Goal: Ask a question: Seek information or help from site administrators or community

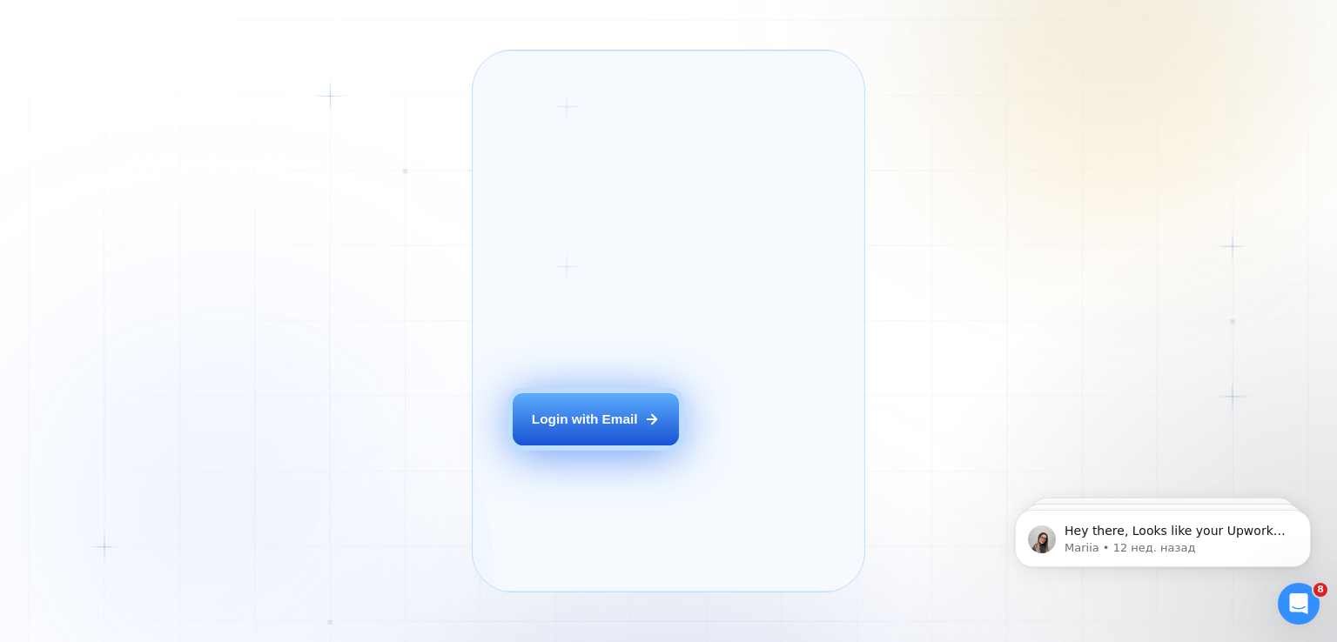
click at [599, 428] on div "Login with Email" at bounding box center [585, 419] width 106 height 18
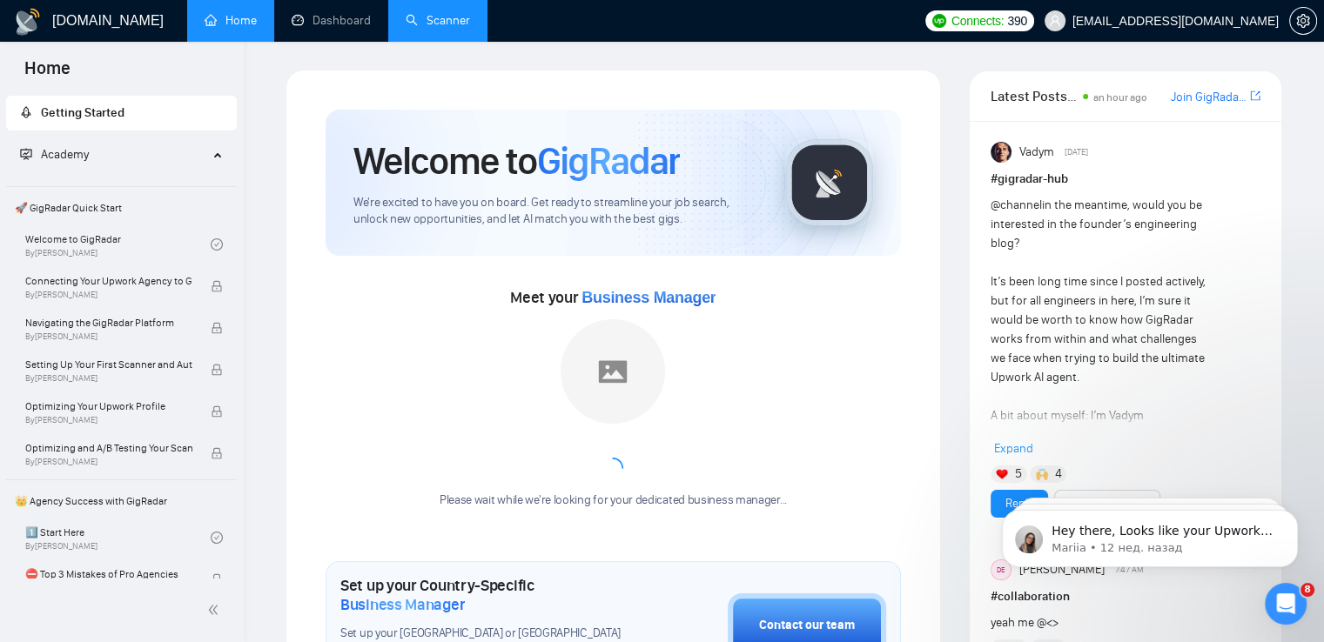
click at [456, 22] on link "Scanner" at bounding box center [438, 20] width 64 height 15
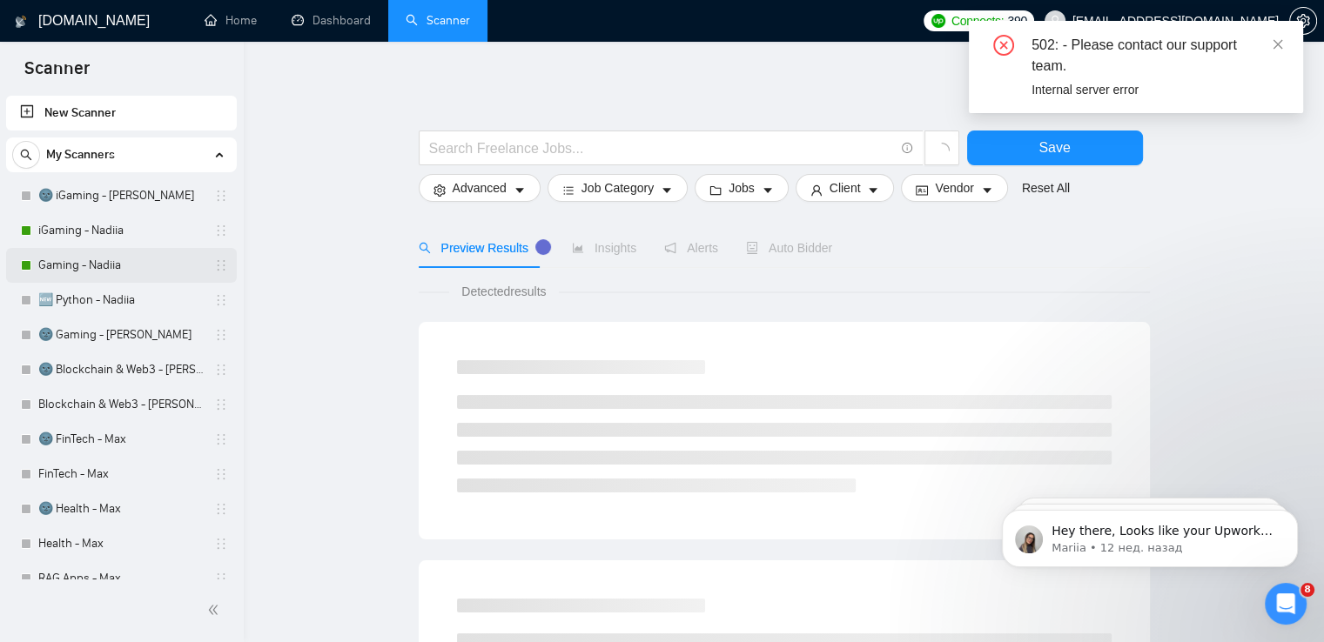
click at [72, 272] on link "Gaming - Nadiia" at bounding box center [120, 265] width 165 height 35
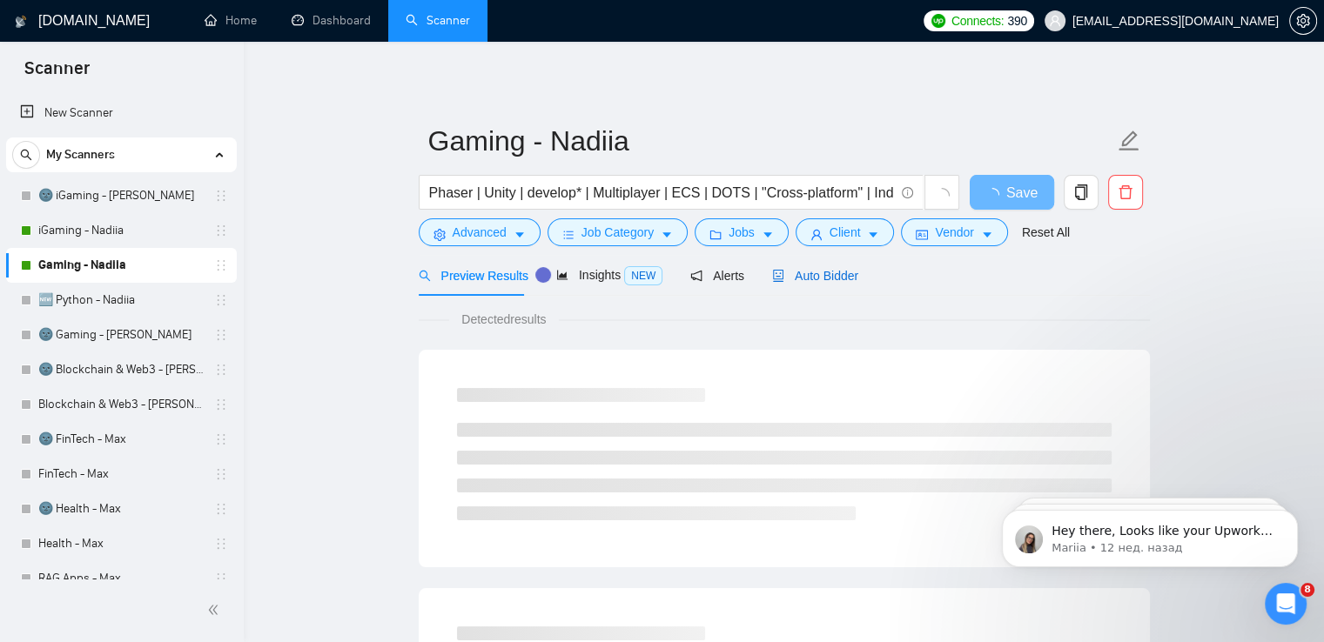
click at [827, 278] on span "Auto Bidder" at bounding box center [815, 276] width 86 height 14
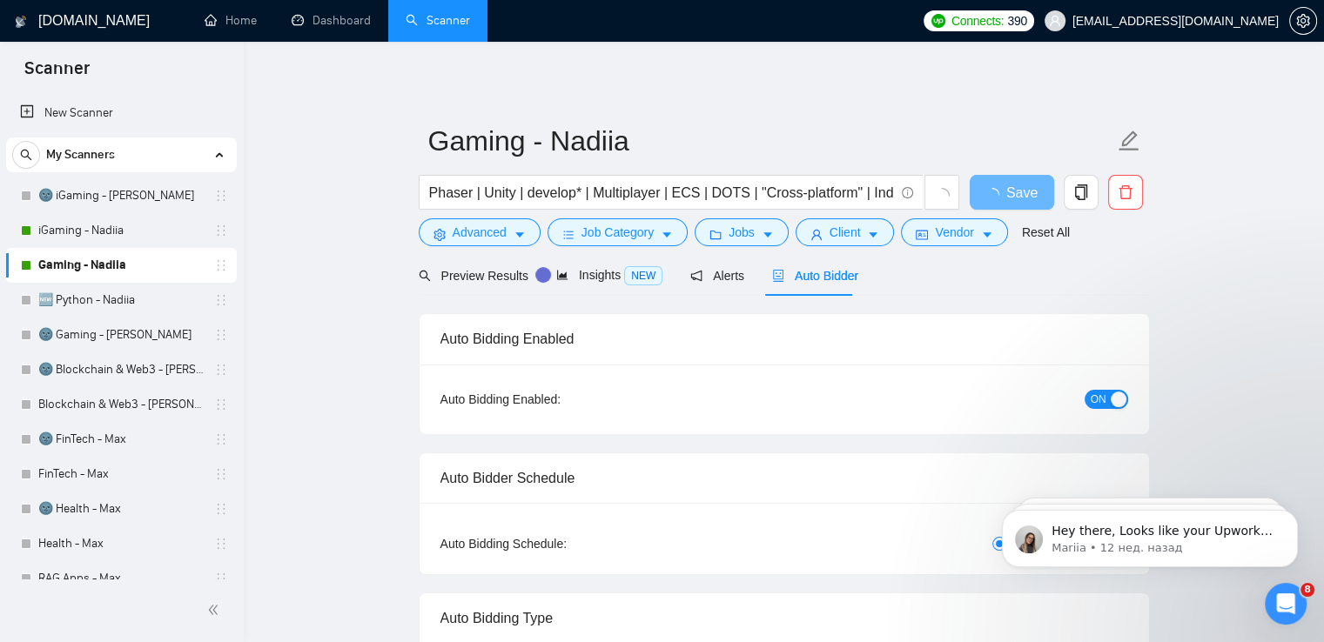
checkbox input "true"
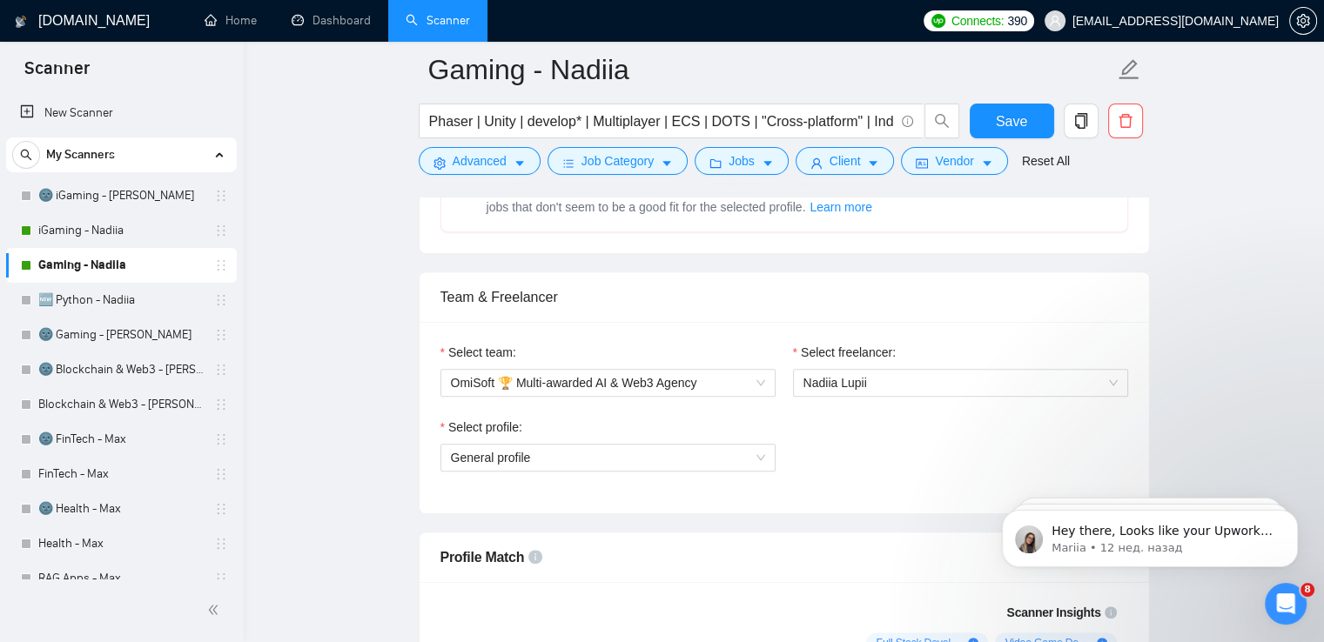
scroll to position [921, 0]
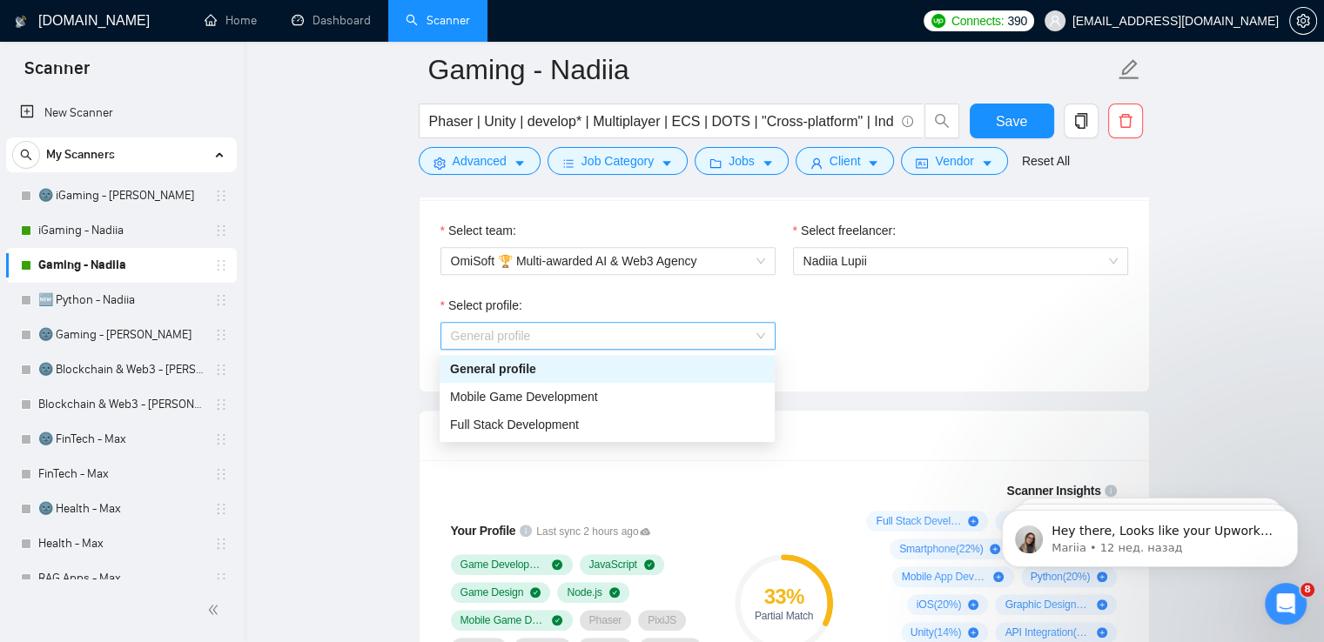
click at [717, 328] on span "General profile" at bounding box center [608, 336] width 314 height 26
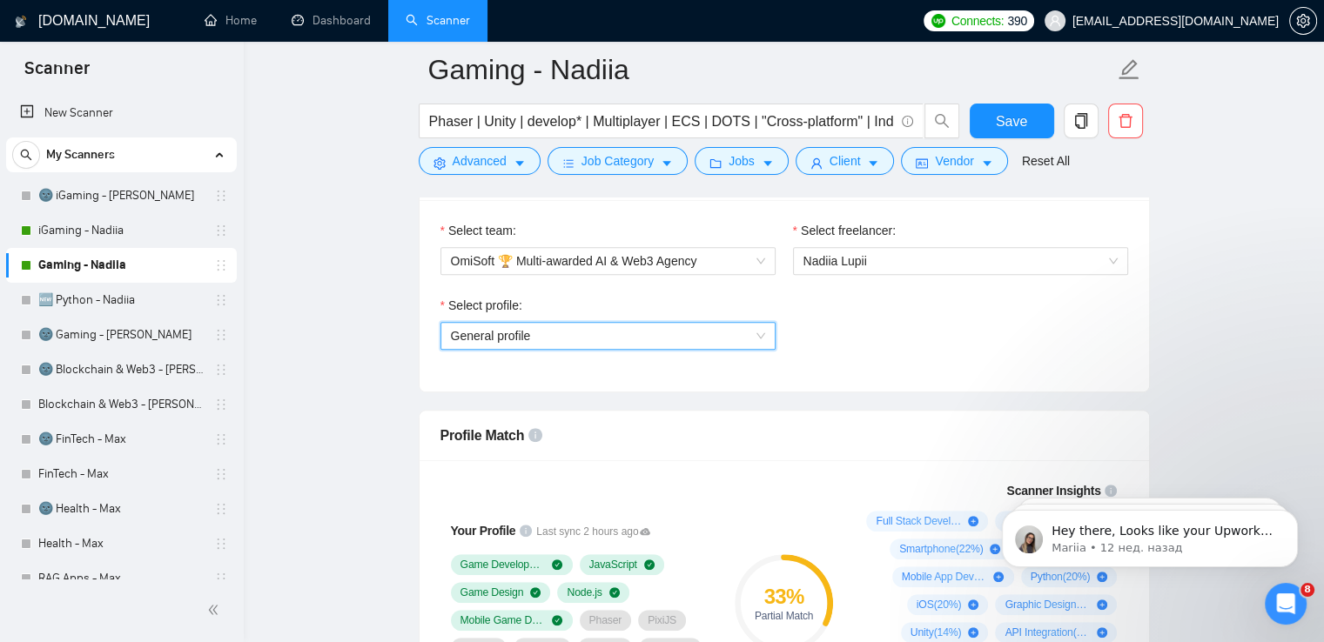
click at [717, 328] on span "General profile" at bounding box center [608, 336] width 314 height 26
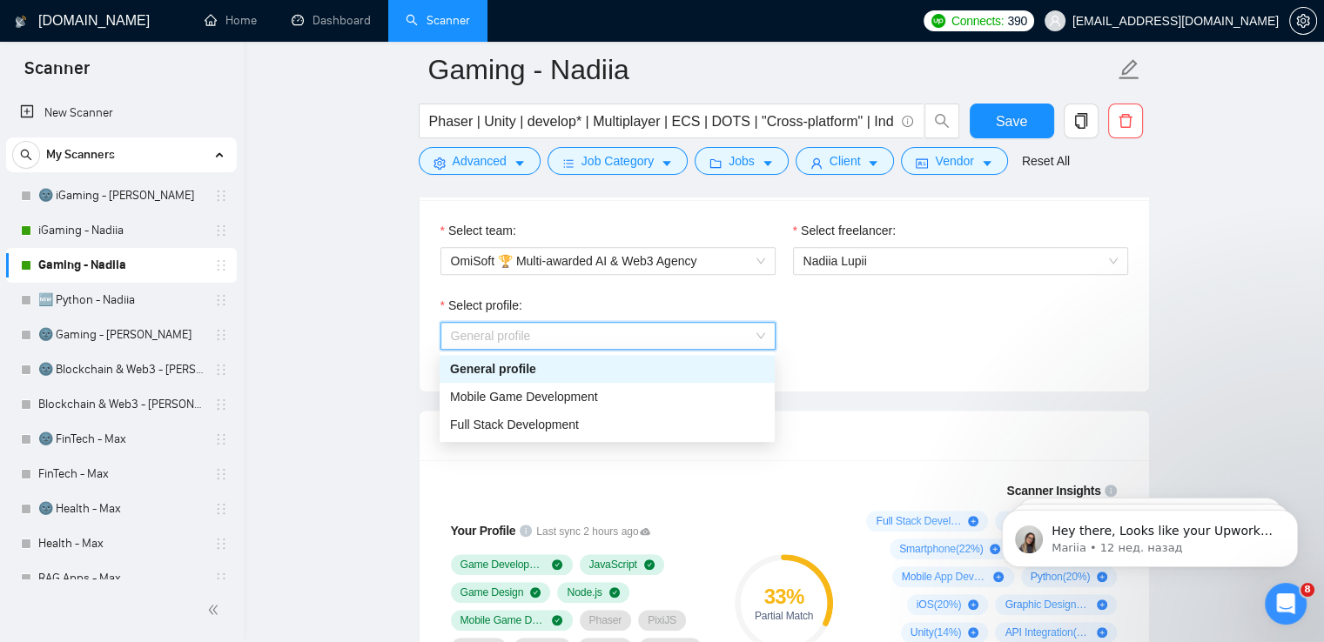
click at [717, 328] on span "General profile" at bounding box center [608, 336] width 314 height 26
click at [635, 392] on div "Mobile Game Development" at bounding box center [607, 396] width 314 height 19
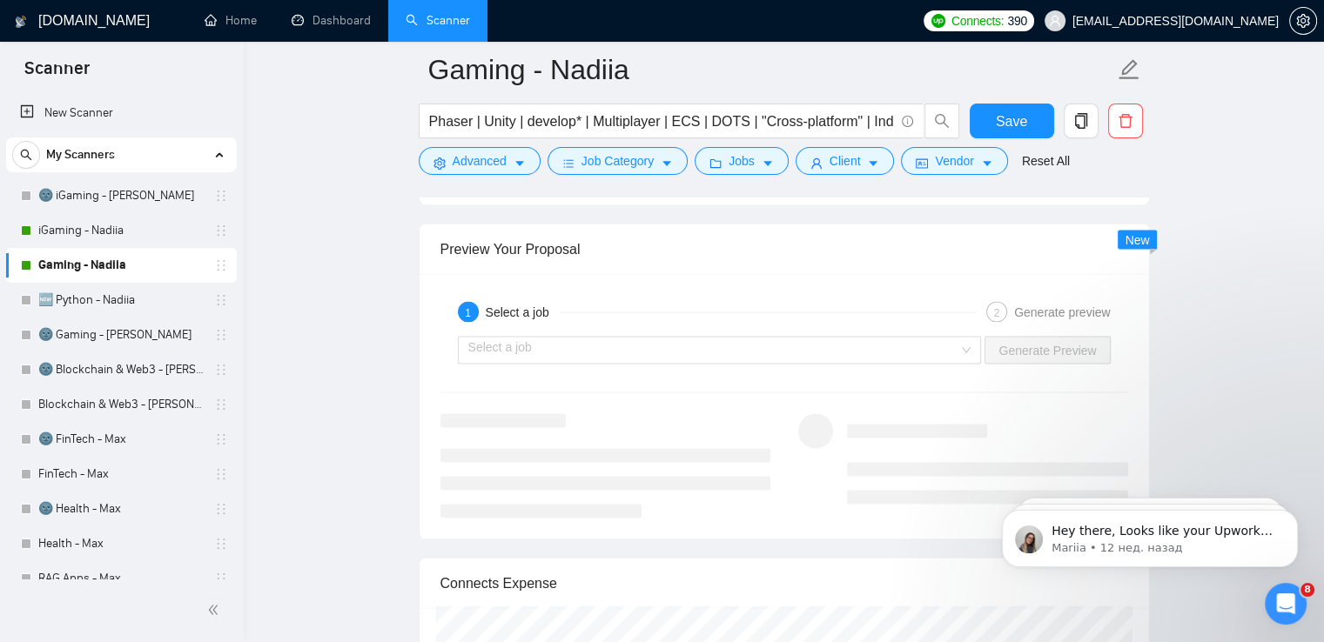
scroll to position [3422, 0]
click at [1008, 126] on span "Save" at bounding box center [1011, 122] width 31 height 22
click at [1279, 610] on icon "Открыть службу сообщений Intercom" at bounding box center [1283, 601] width 29 height 29
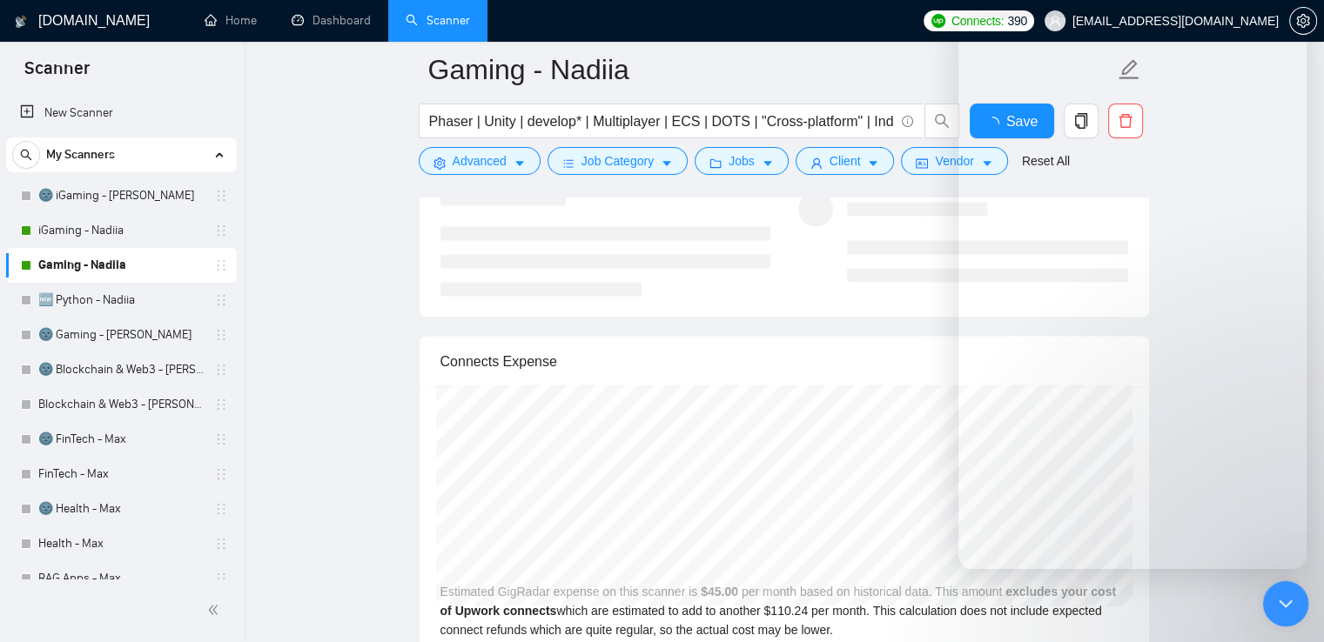
checkbox input "true"
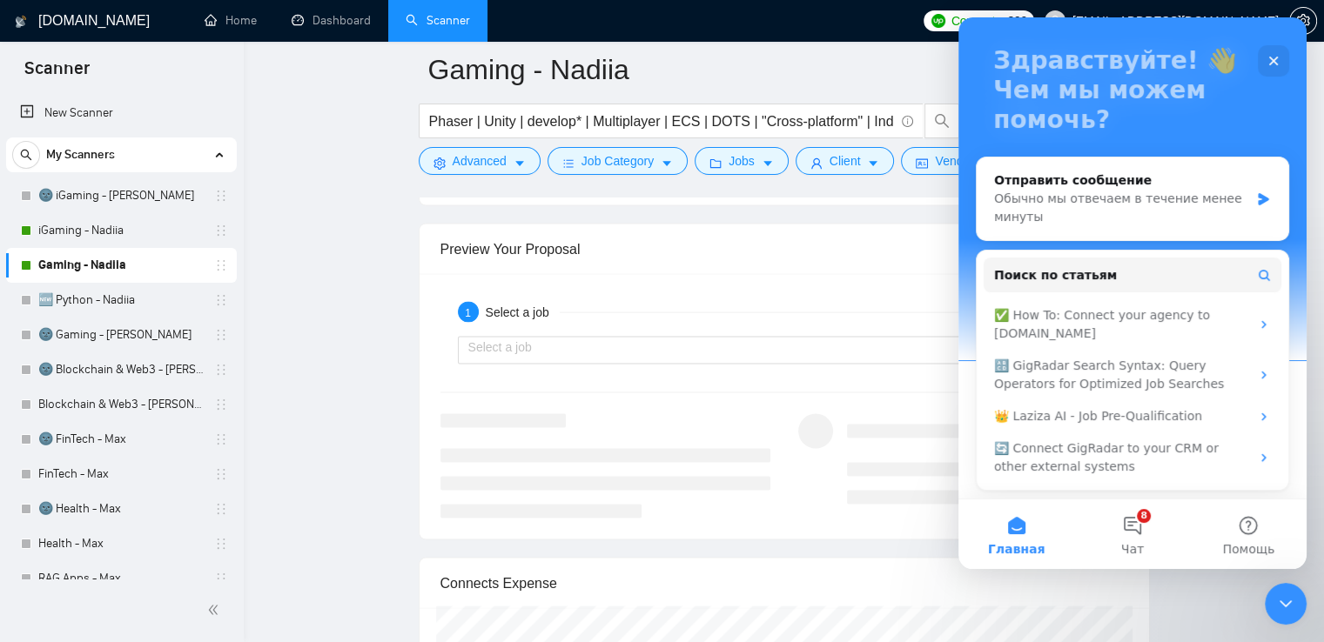
scroll to position [0, 0]
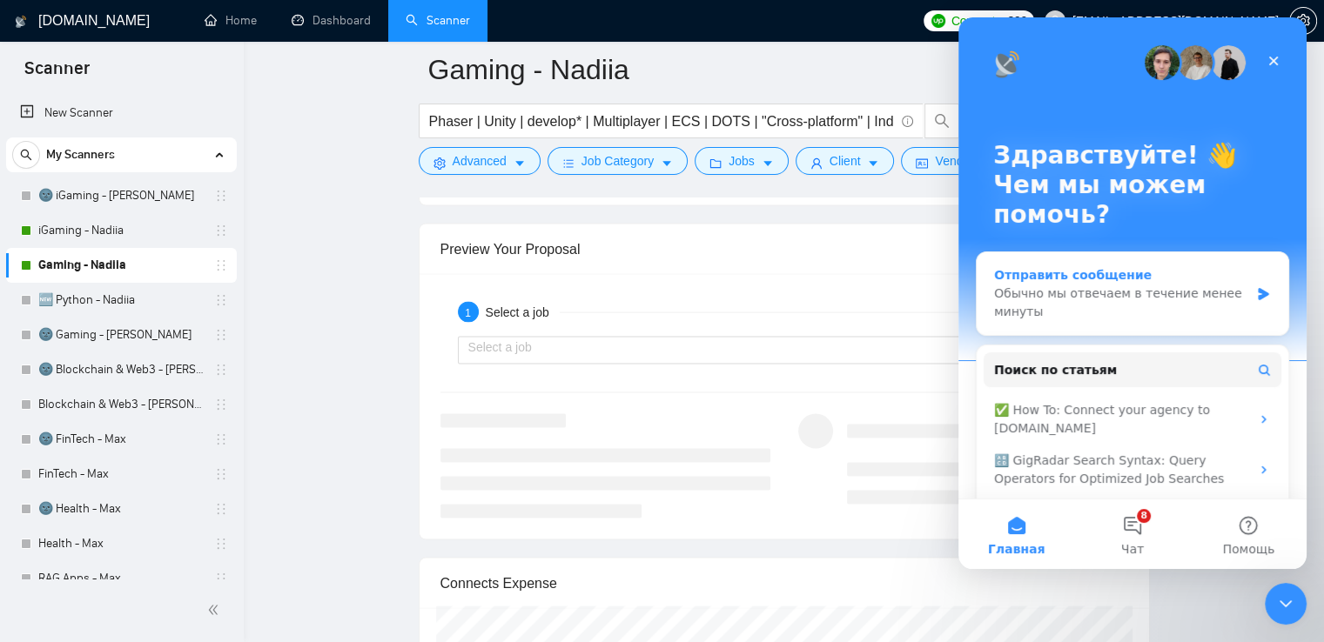
click at [1210, 285] on div "Обычно мы отвечаем в течение менее минуты" at bounding box center [1121, 303] width 255 height 37
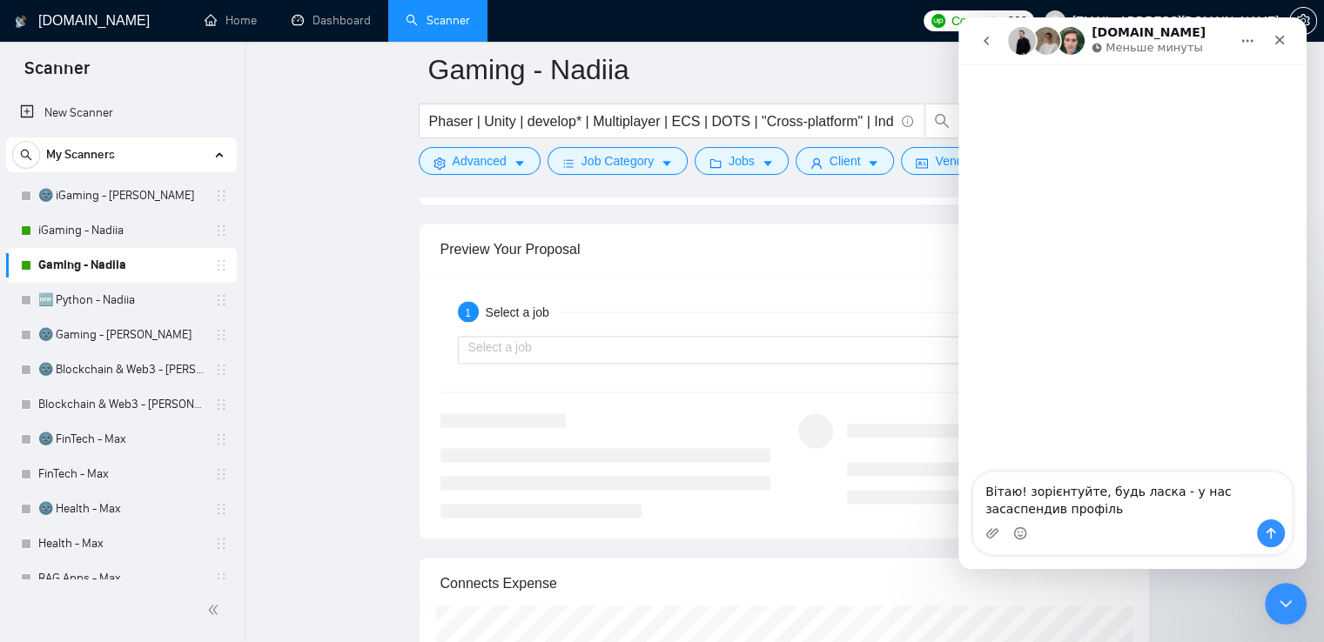
drag, startPoint x: 1033, startPoint y: 514, endPoint x: 984, endPoint y: 514, distance: 48.7
click at [984, 514] on textarea "Вітаю! зорієнтуйте, будь ласка - у нас засаспендив профіль" at bounding box center [1132, 496] width 319 height 47
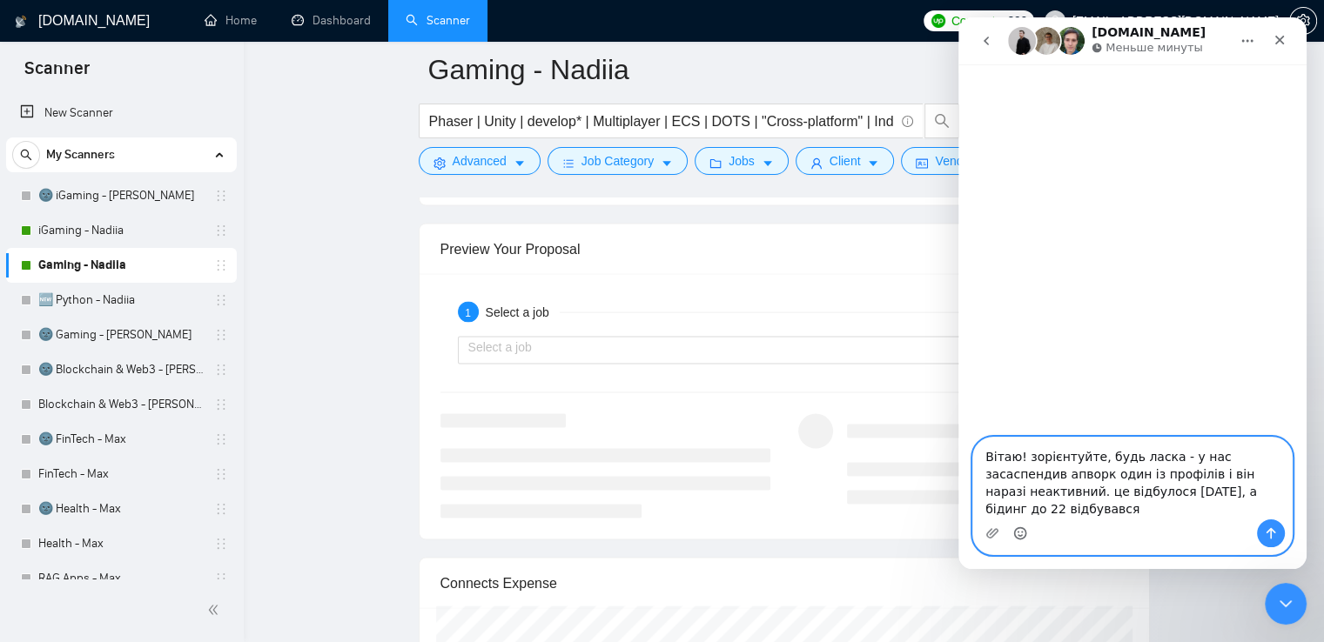
click at [1021, 533] on icon "Средство выбора эмодзи" at bounding box center [1020, 532] width 6 height 2
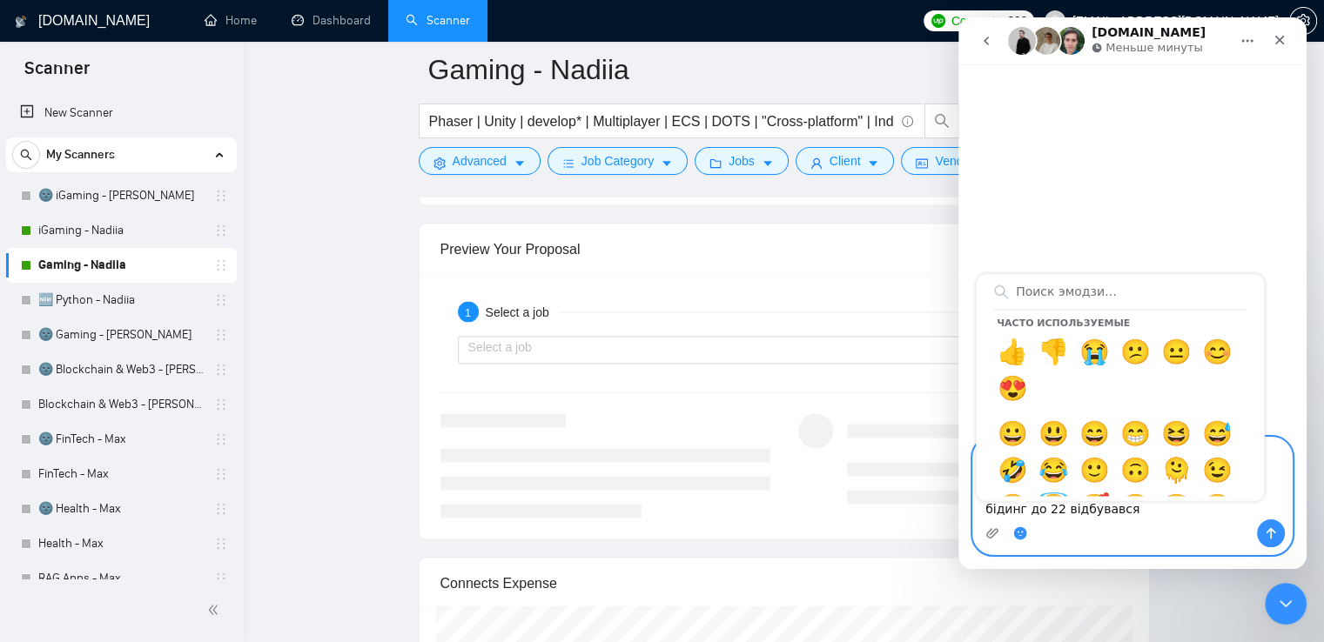
click at [1021, 533] on icon "Средство выбора эмодзи" at bounding box center [1020, 532] width 6 height 2
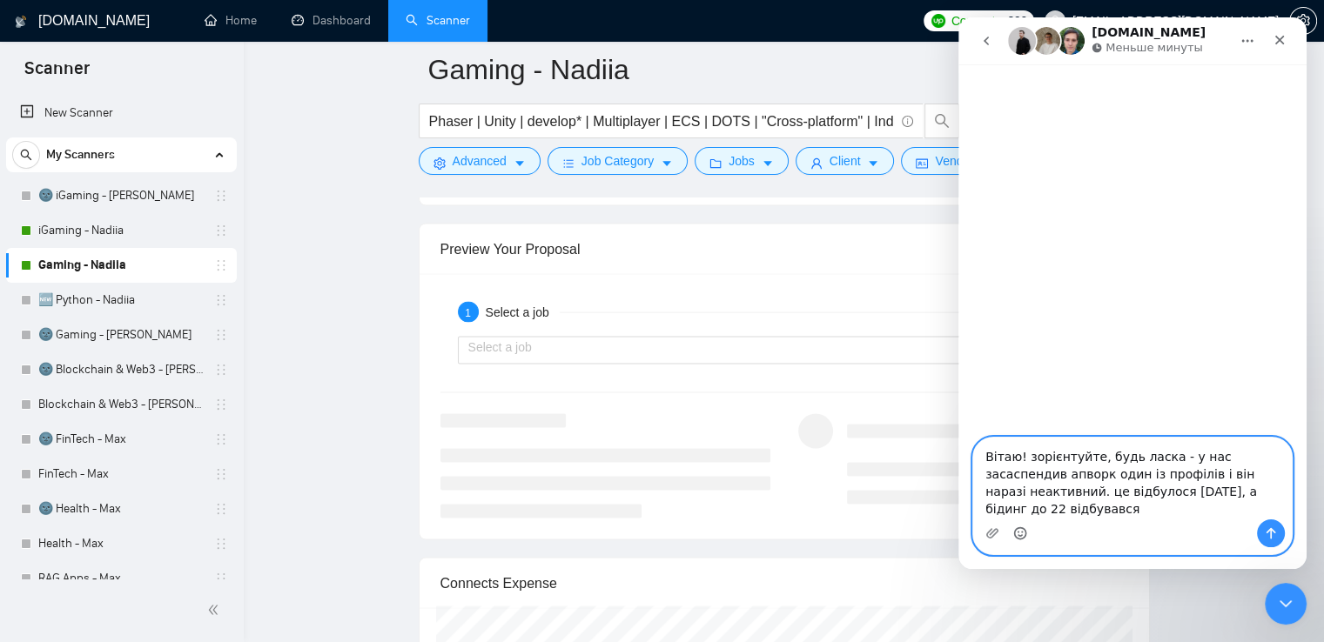
click at [1120, 513] on textarea "Вітаю! зорієнтуйте, будь ласка - у нас засаспендив апворк один із профілів і ві…" at bounding box center [1132, 479] width 319 height 82
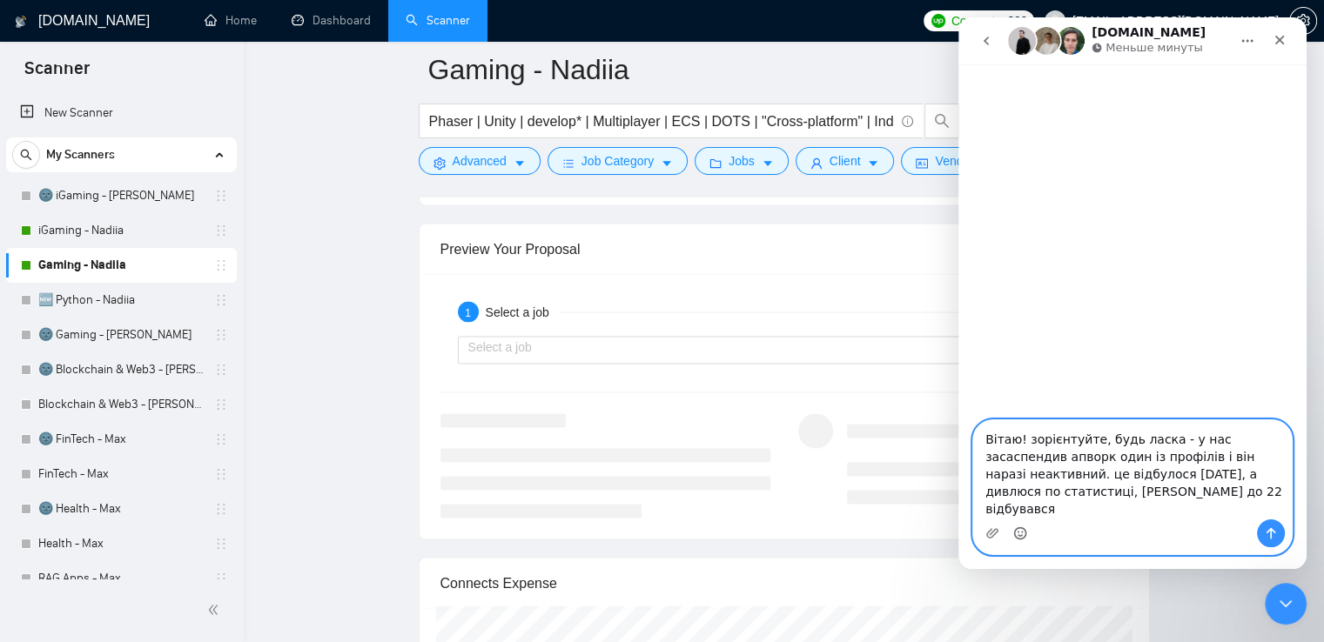
click at [1158, 503] on textarea "Вітаю! зорієнтуйте, будь ласка - у нас засаспендив апворк один із профілів і ві…" at bounding box center [1132, 469] width 319 height 99
click at [1052, 506] on textarea "Вітаю! зорієнтуйте, будь ласка - у нас засаспендив апворк один із профілів і ві…" at bounding box center [1132, 469] width 319 height 99
click at [1192, 510] on textarea "Вітаю! зорієнтуйте, будь ласка - у нас засаспендив апворк один із профілів і ві…" at bounding box center [1132, 469] width 319 height 99
click at [1015, 533] on icon "Средство выбора эмодзи" at bounding box center [1020, 534] width 14 height 14
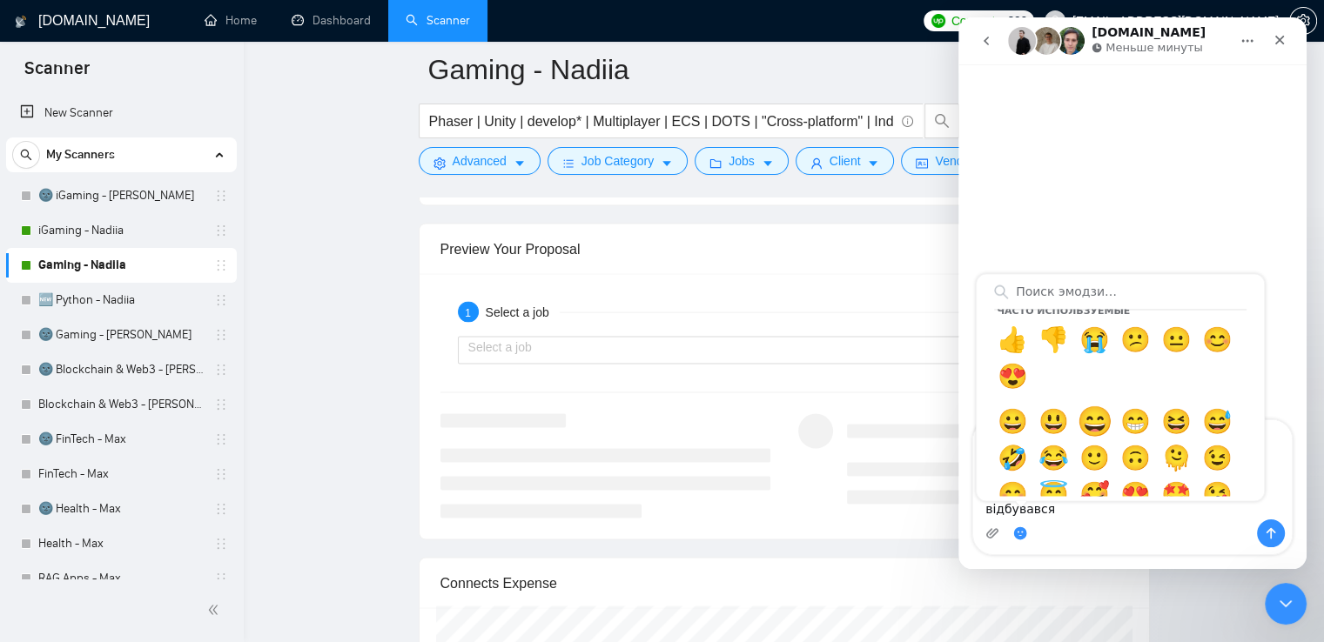
scroll to position [13, 0]
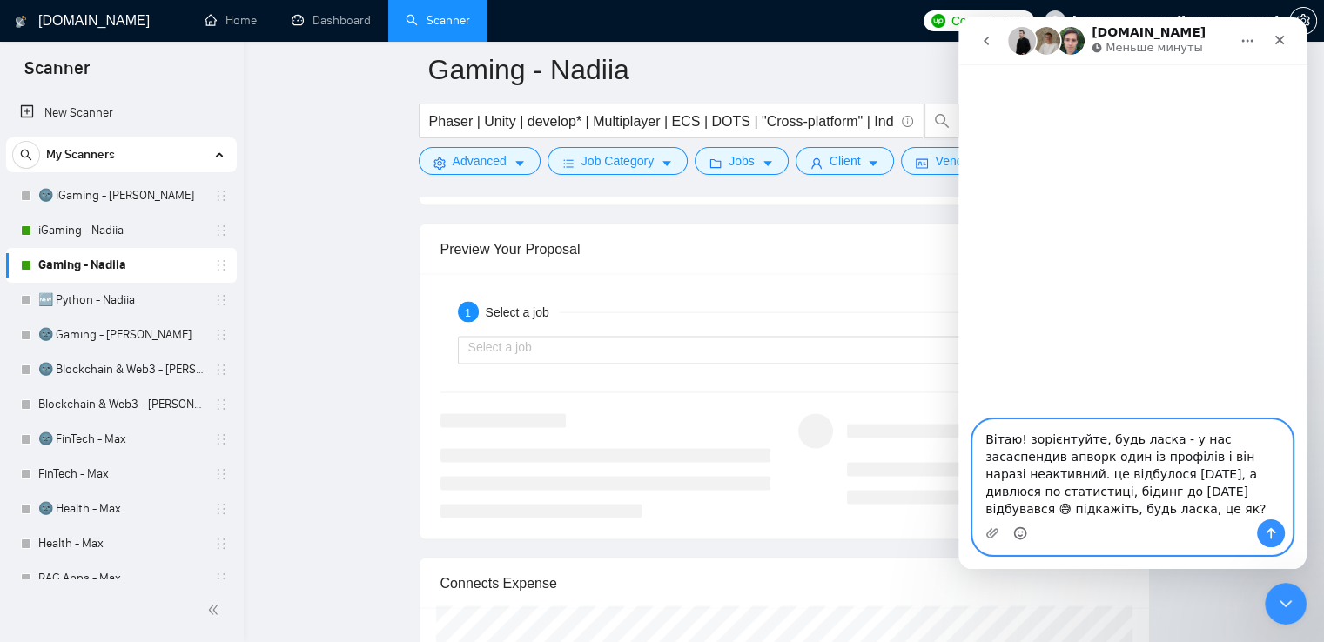
click at [1020, 531] on icon "Средство выбора эмодзи" at bounding box center [1020, 534] width 14 height 14
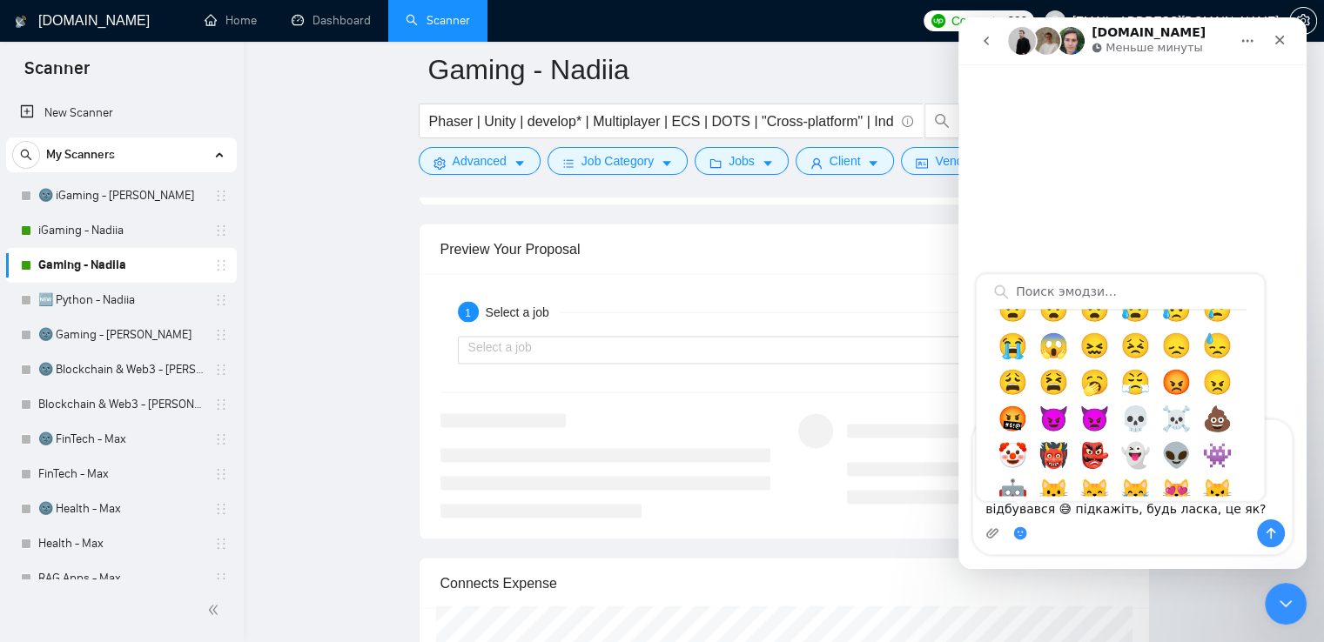
scroll to position [642, 0]
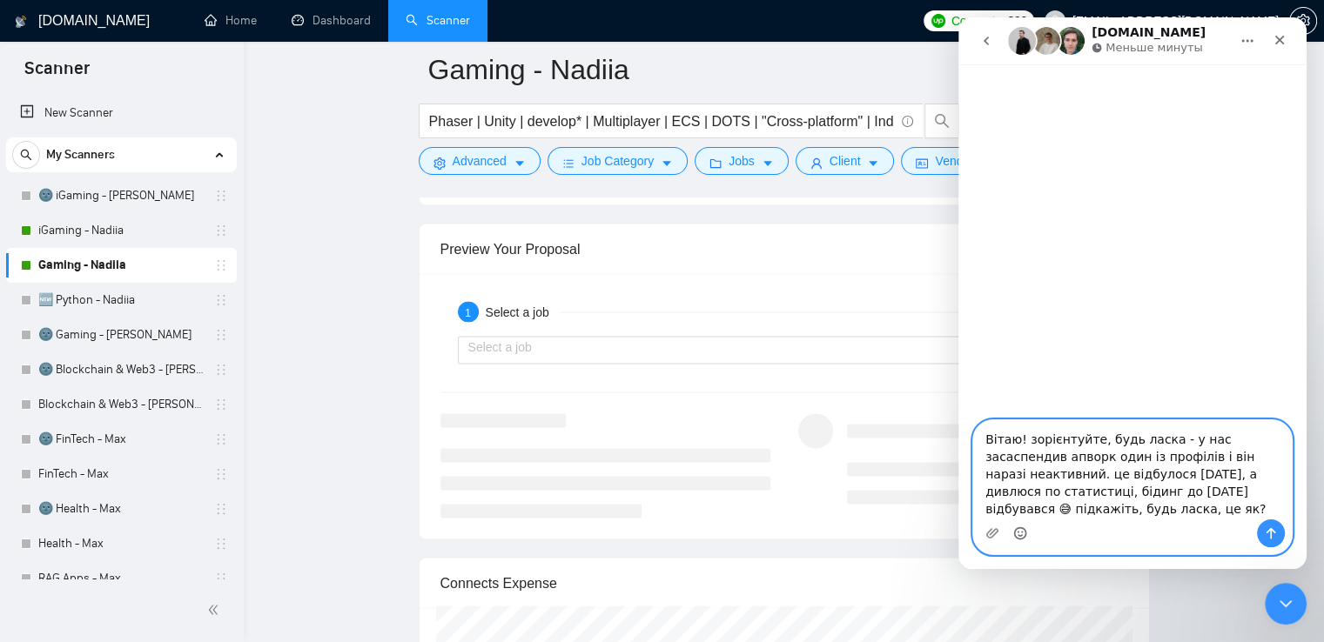
click at [1101, 494] on textarea "Вітаю! зорієнтуйте, будь ласка - у нас засаспендив апворк один із профілів і ві…" at bounding box center [1132, 469] width 319 height 99
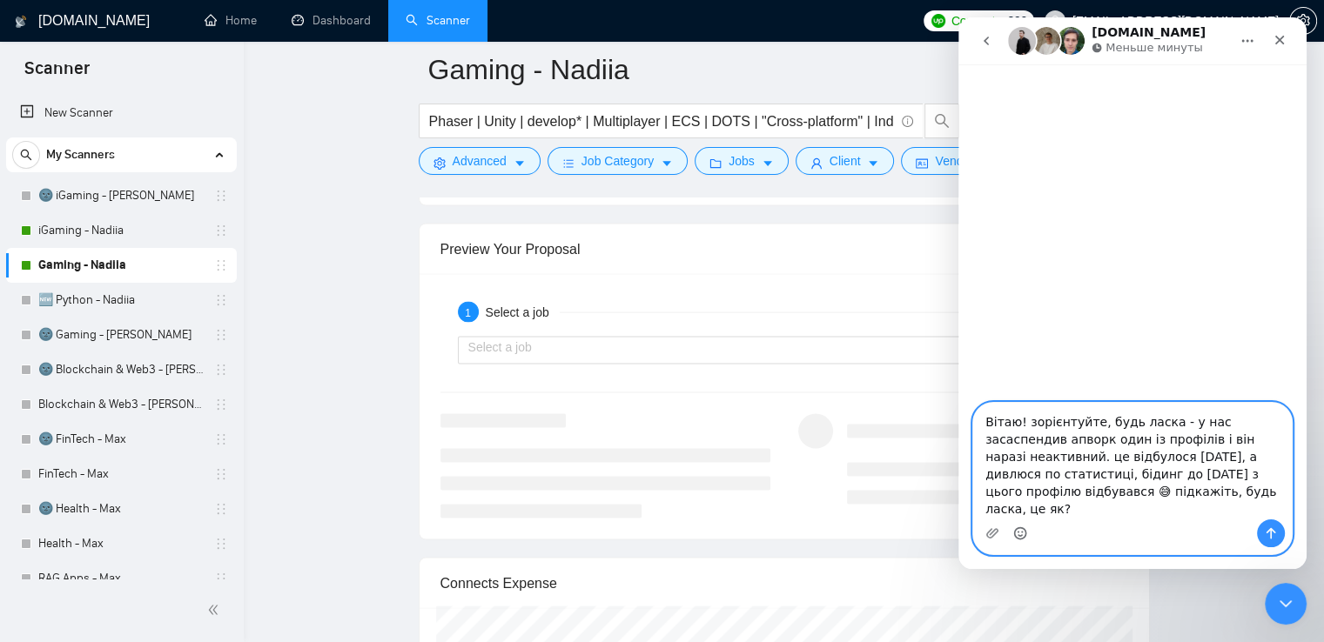
type textarea "Вітаю! зорієнтуйте, будь ласка - у нас засаспендив апворк один із профілів і ві…"
click at [1276, 529] on icon "Отправить сообщение…" at bounding box center [1271, 534] width 14 height 14
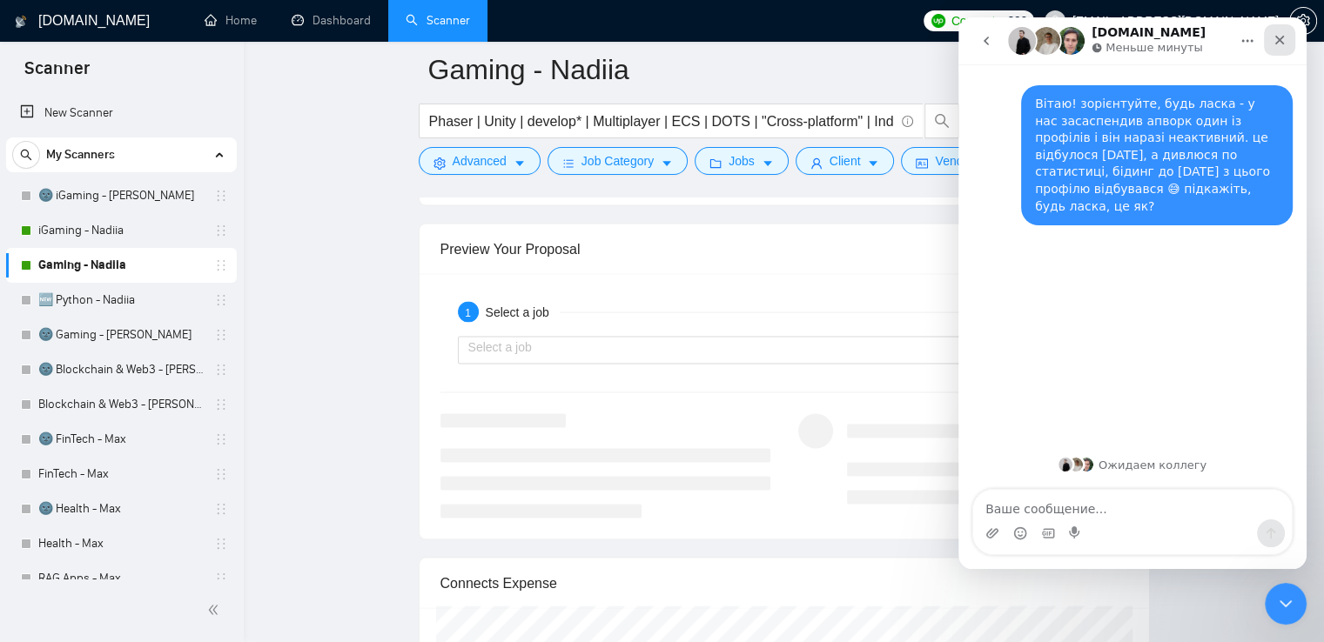
click at [1285, 36] on icon "Закрыть" at bounding box center [1279, 40] width 14 height 14
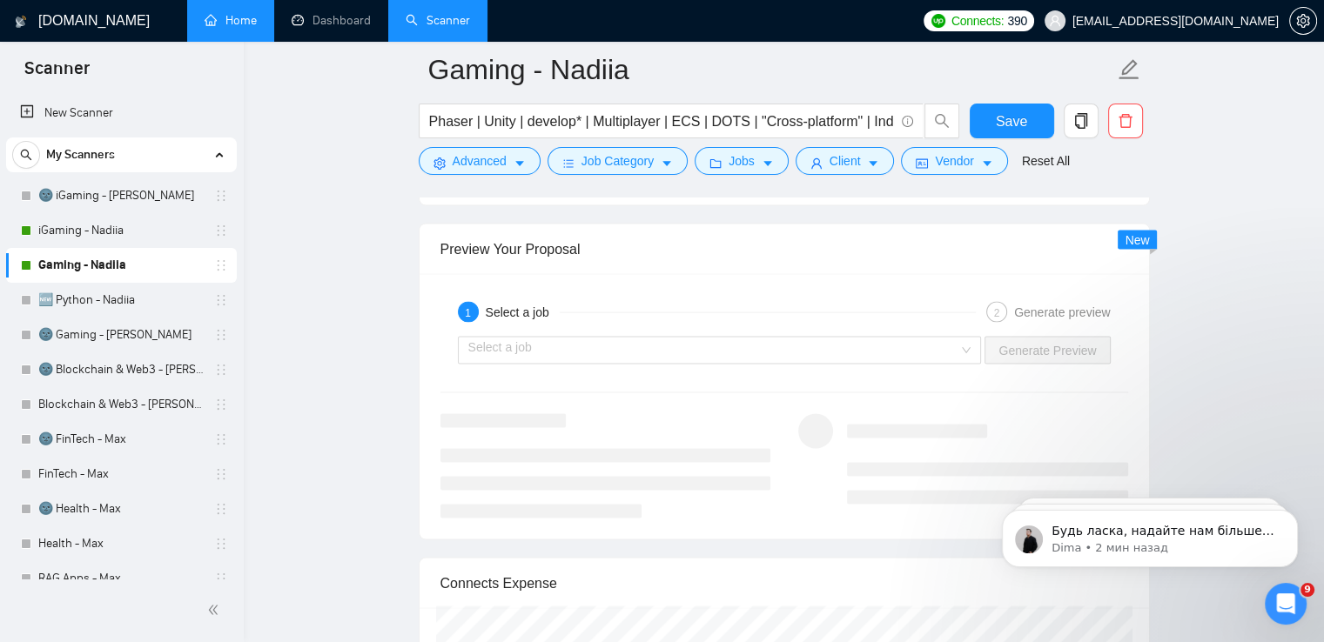
scroll to position [108, 0]
click at [1279, 600] on icon "Открыть службу сообщений Intercom" at bounding box center [1283, 601] width 29 height 29
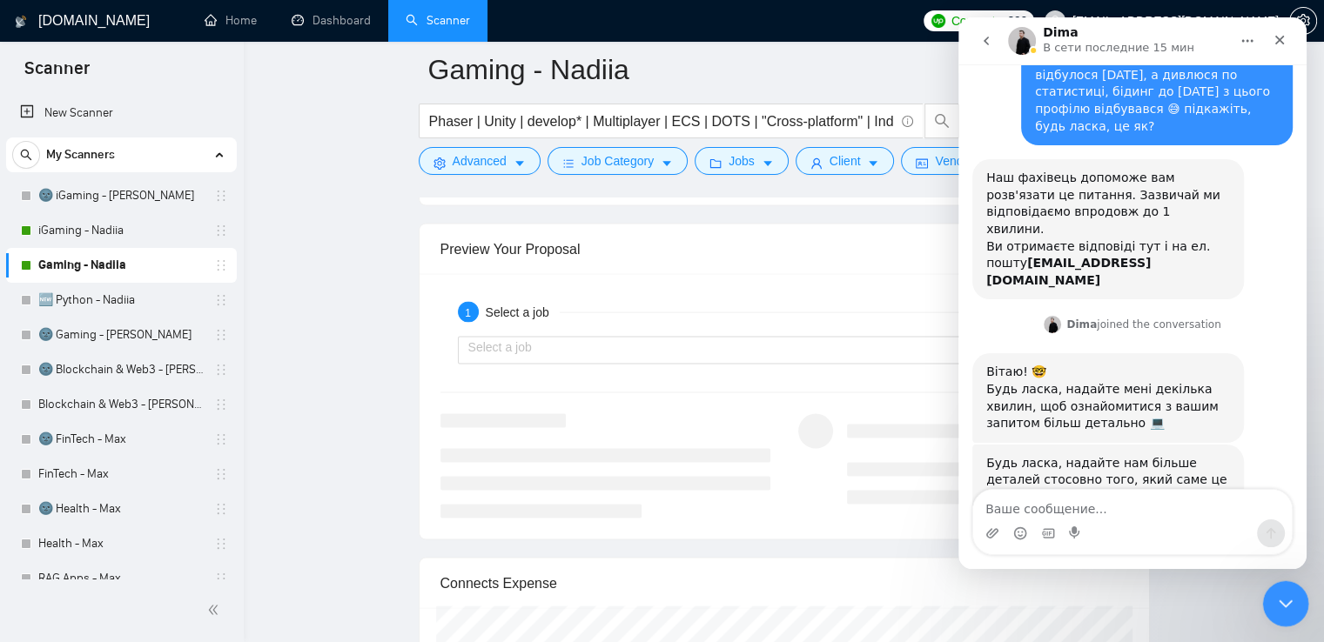
scroll to position [109, 0]
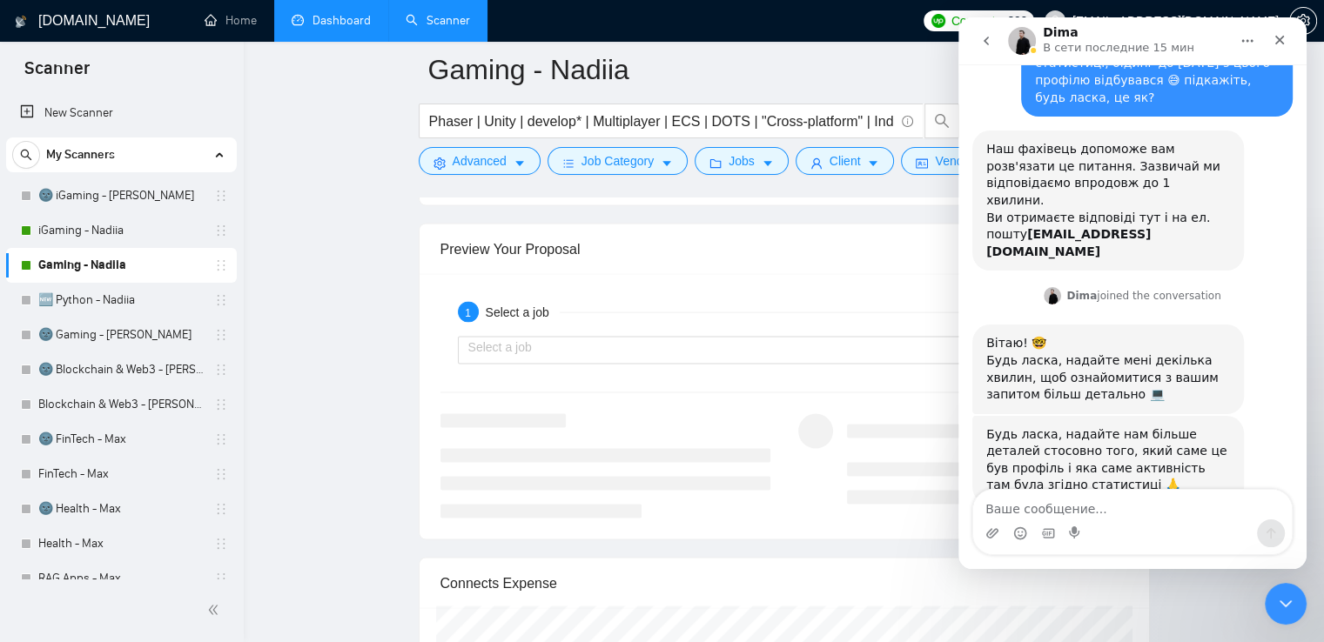
click at [332, 28] on link "Dashboard" at bounding box center [331, 20] width 79 height 15
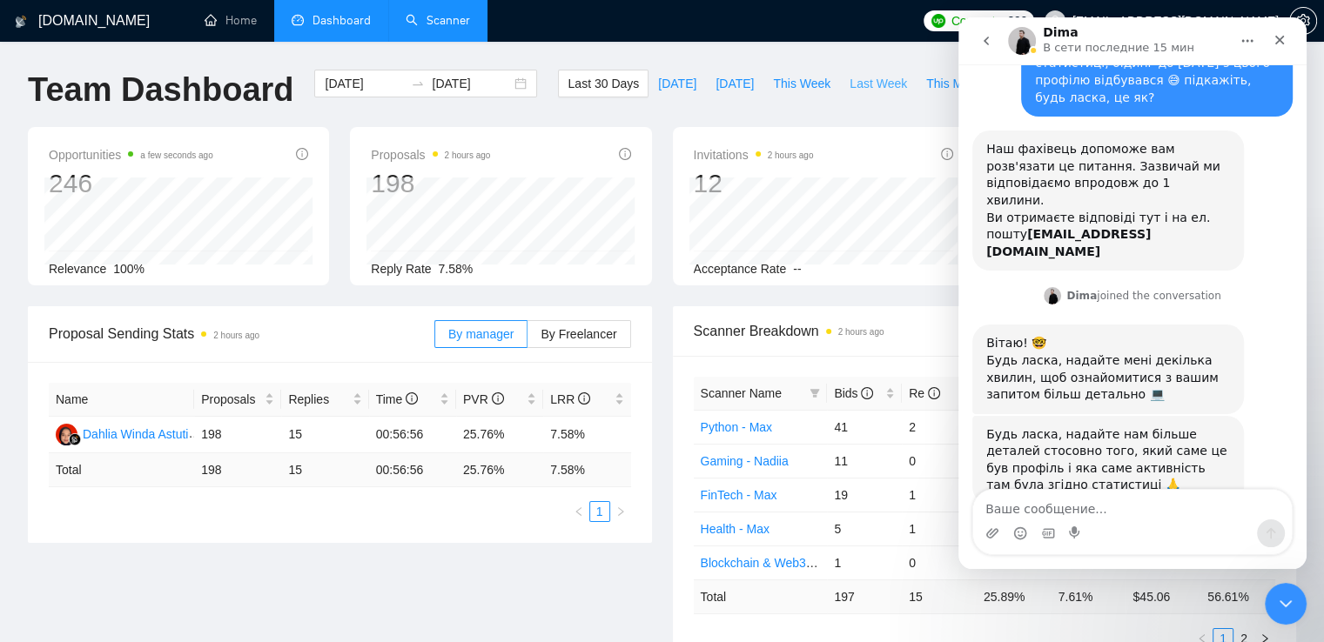
click at [867, 87] on span "Last Week" at bounding box center [877, 83] width 57 height 19
type input "[DATE]"
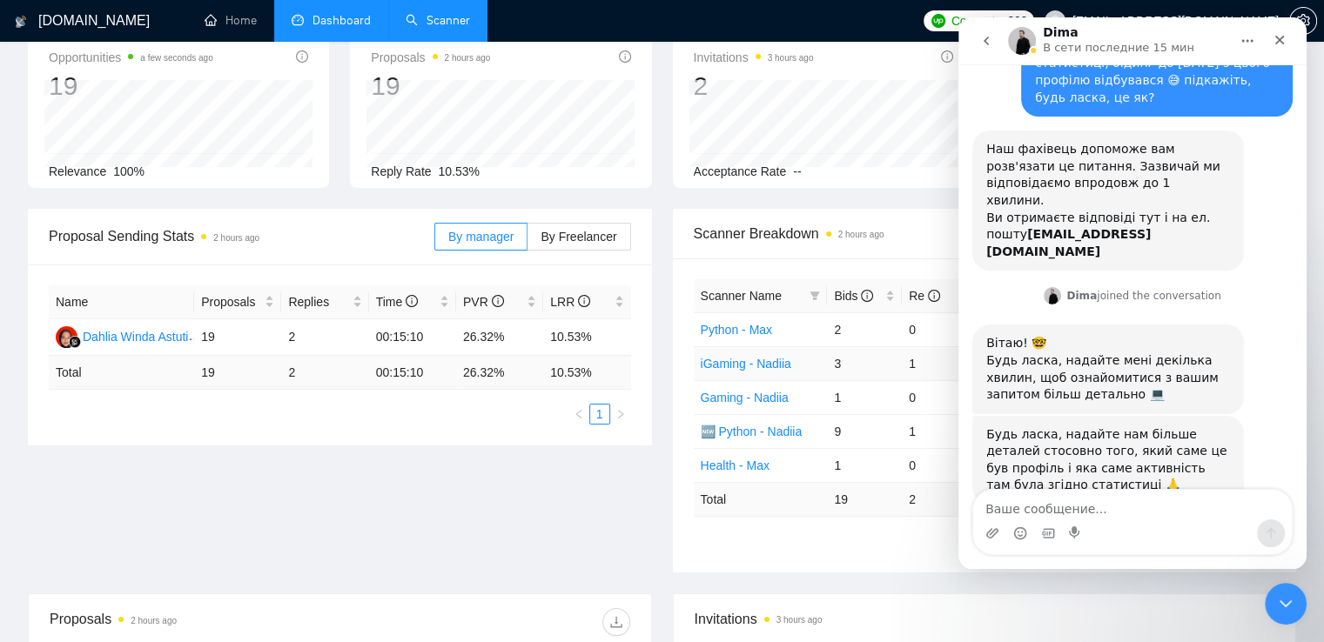
scroll to position [100, 0]
click at [1273, 39] on icon "Закрыть" at bounding box center [1279, 40] width 14 height 14
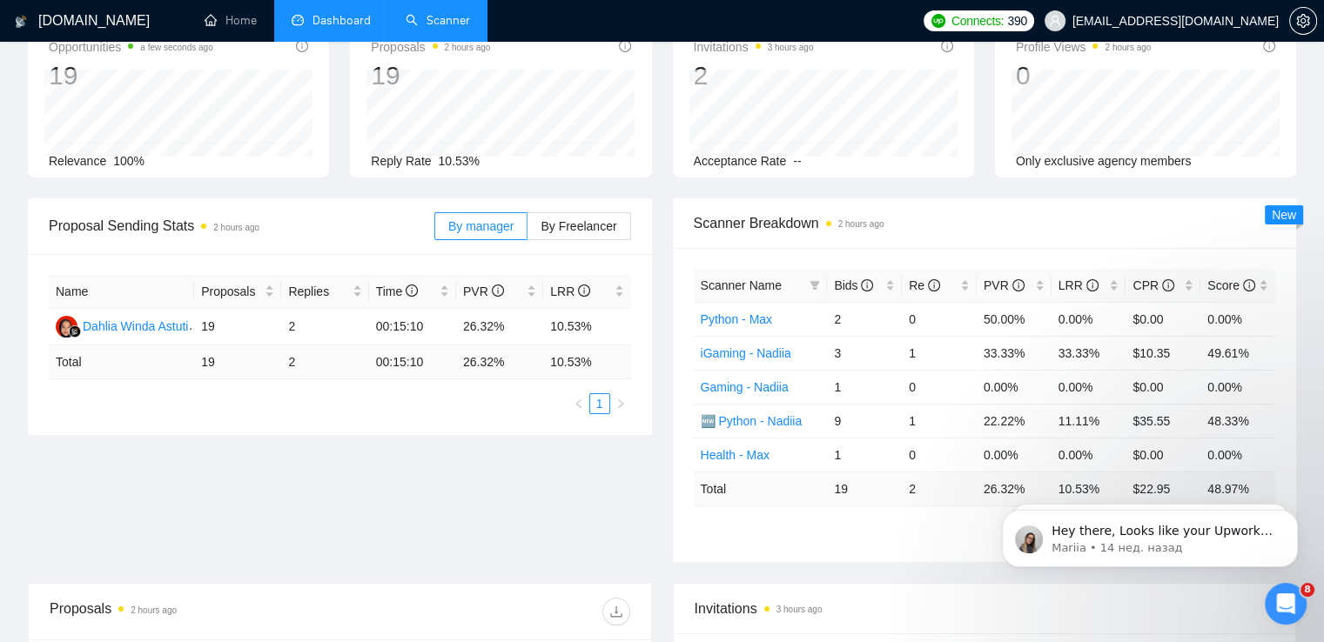
scroll to position [125, 0]
